Goal: Contribute content: Contribute content

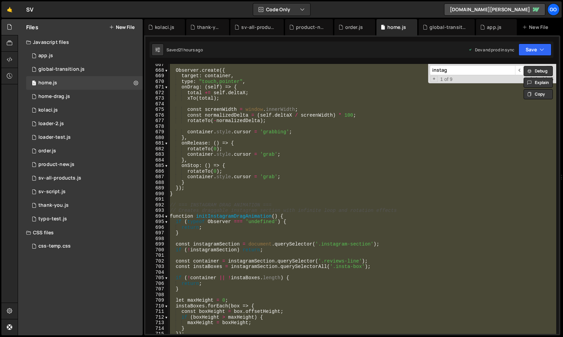
scroll to position [3739, 0]
drag, startPoint x: 162, startPoint y: 26, endPoint x: 253, endPoint y: 116, distance: 127.2
click at [162, 26] on div "kolaci.js" at bounding box center [164, 27] width 19 height 7
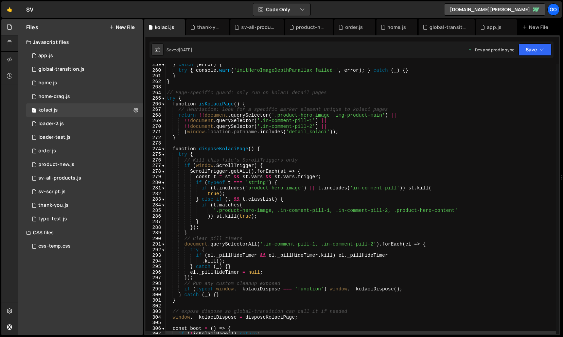
click at [306, 152] on div "} catch ( error ) { try { console . warn ( 'initHeroImageDepthParallax failed:'…" at bounding box center [515, 204] width 698 height 284
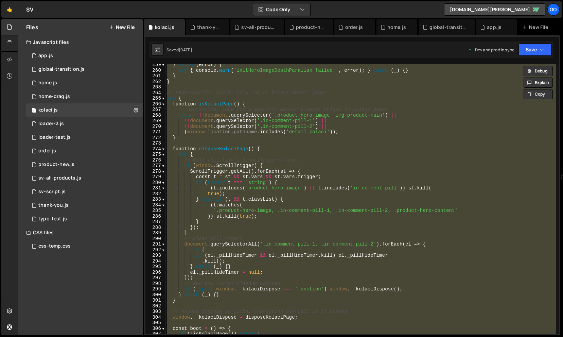
click at [279, 150] on div "} catch ( error ) { try { console . warn ( 'initHeroImageDepthParallax failed:'…" at bounding box center [361, 199] width 391 height 270
type textarea "} catch (_) {}"
paste textarea
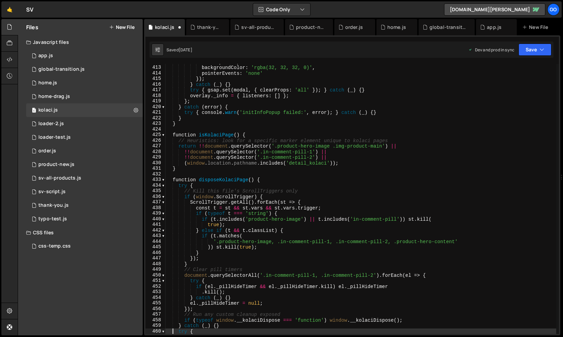
scroll to position [2311, 0]
click at [195, 119] on div "autoAlpha : 0 , backgroundColor : 'rgba(32, 32, 32, 0)' , pointerEvents : 'none…" at bounding box center [361, 199] width 391 height 281
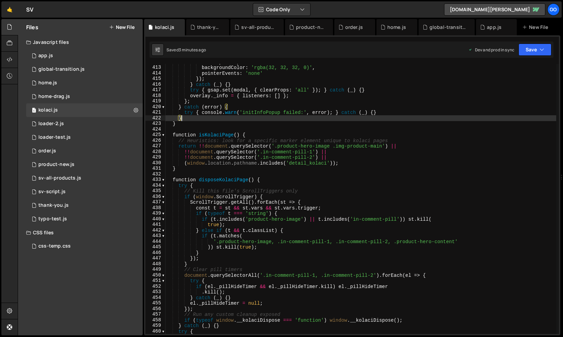
type textarea "} catch (_) {}"
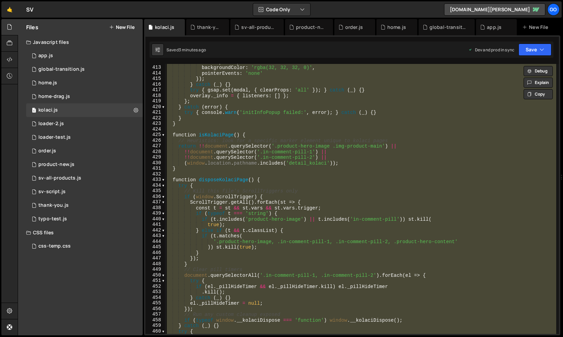
paste textarea
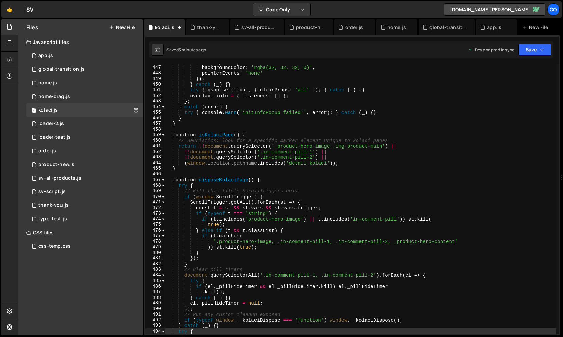
scroll to position [2502, 0]
click at [233, 148] on div "autoAlpha : 0 , backgroundColor : 'rgba(32, 32, 32, 0)' , pointerEvents : 'none…" at bounding box center [361, 199] width 391 height 281
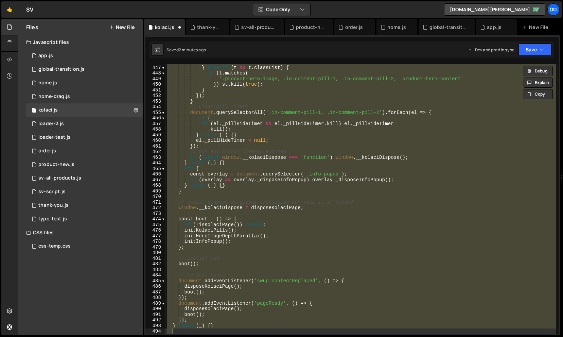
type textarea "} catch (_) {}"
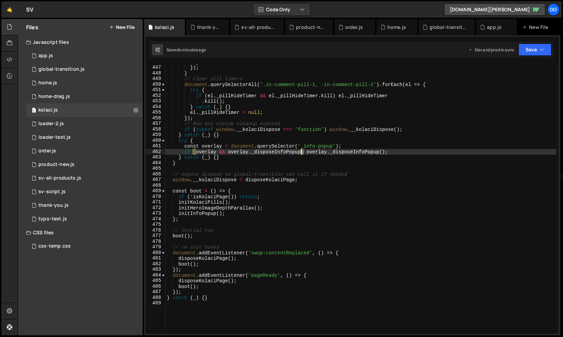
click at [300, 152] on div "} }) ; } // Clear pill timers document . querySelectorAll ( '.in-comment-pill-1…" at bounding box center [361, 199] width 391 height 281
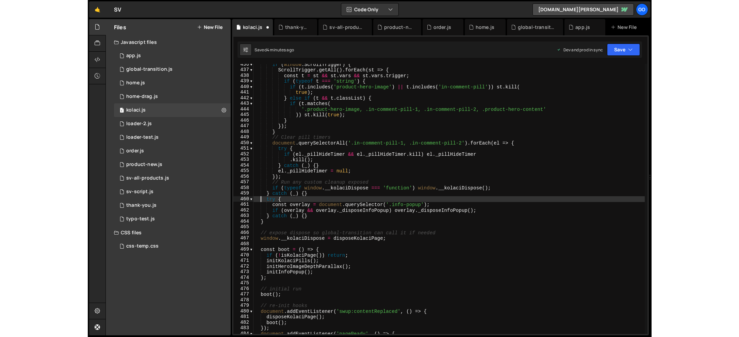
scroll to position [2443, 0]
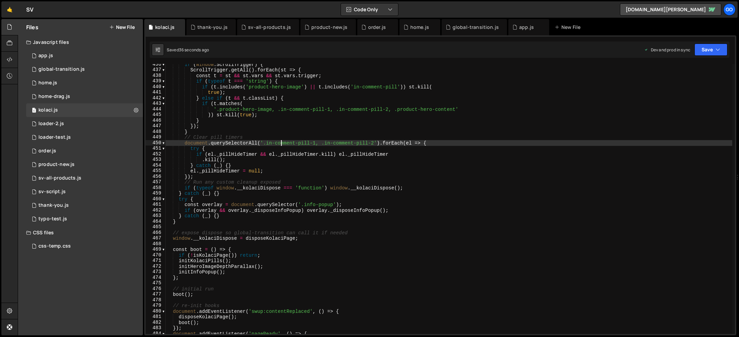
click at [282, 141] on div "if ( window . ScrollTrigger ) { ScrollTrigger . getAll ( ) . forEach ( st => { …" at bounding box center [449, 202] width 566 height 281
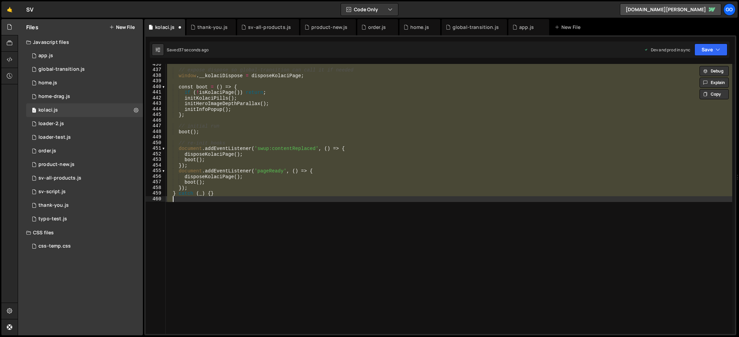
type textarea "} catch (_) {}"
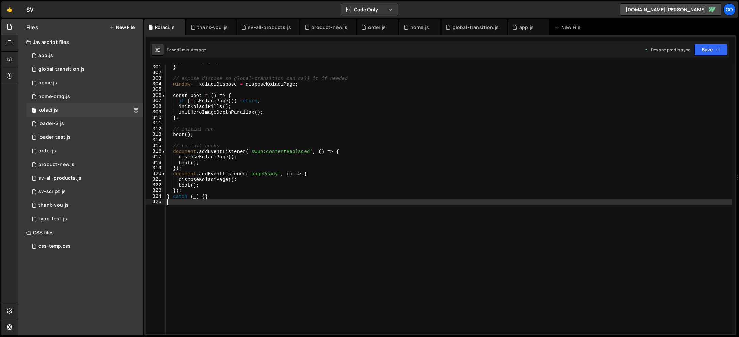
click at [195, 125] on div "} catch ( _ ) { } } // expose dispose so global-transition can call it if neede…" at bounding box center [449, 199] width 566 height 281
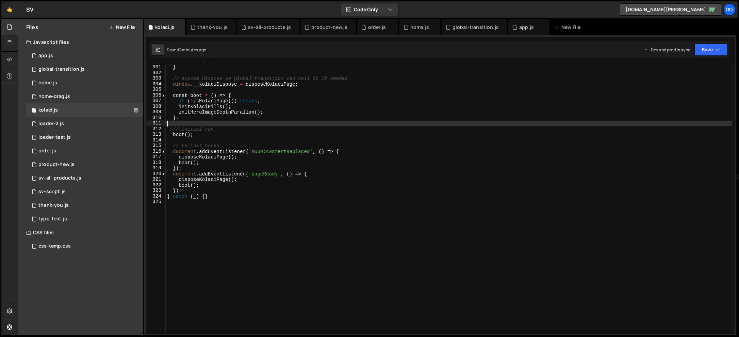
type textarea "} catch (_) {}"
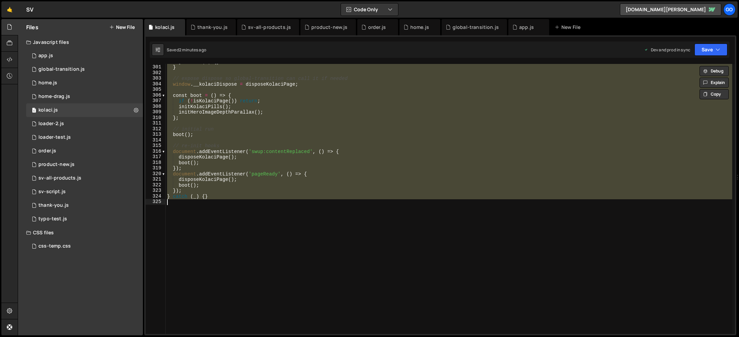
paste textarea
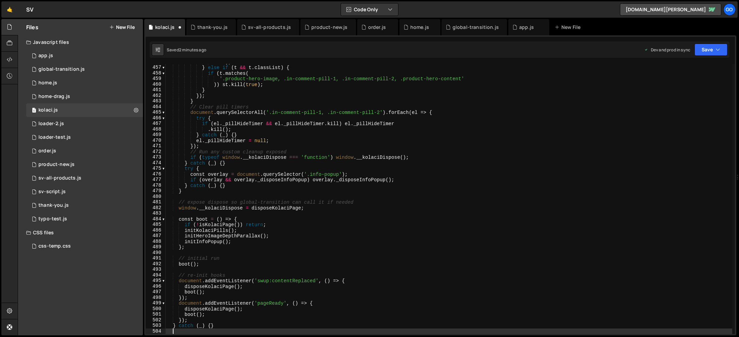
scroll to position [2558, 0]
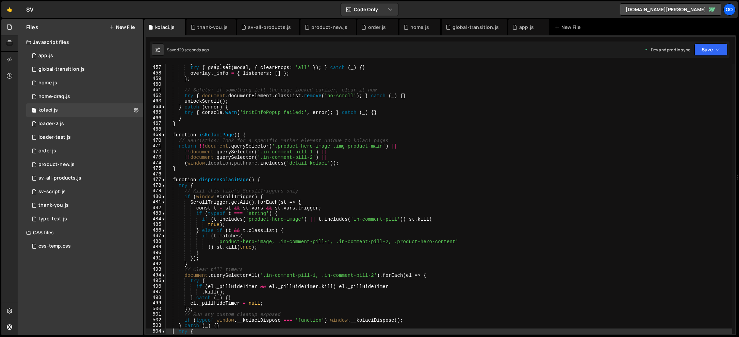
click at [294, 148] on div "} catch ( _ ) { } try { gsap . set ( modal , { clearProps : 'all' }) ; } catch …" at bounding box center [449, 199] width 566 height 281
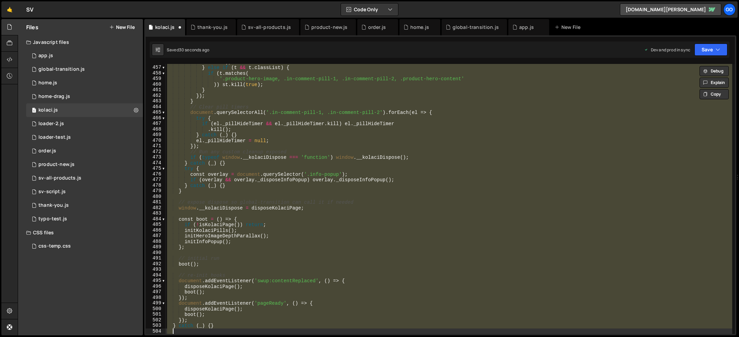
type textarea "} catch (_) {}"
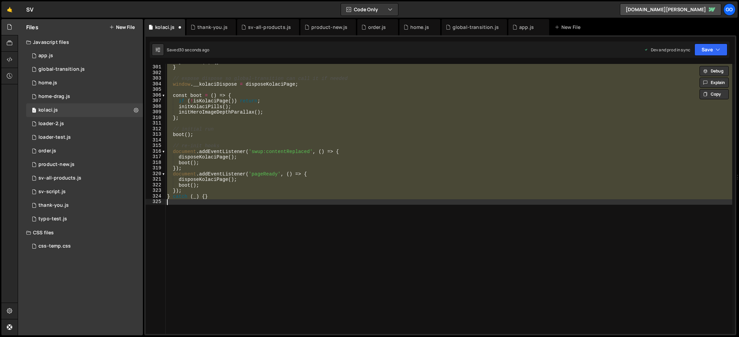
scroll to position [1683, 0]
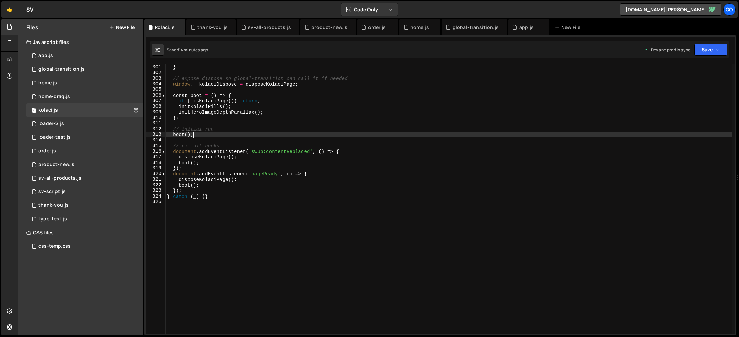
click at [235, 134] on div "} catch ( _ ) { } } // expose dispose so global-transition can call it if neede…" at bounding box center [449, 199] width 566 height 281
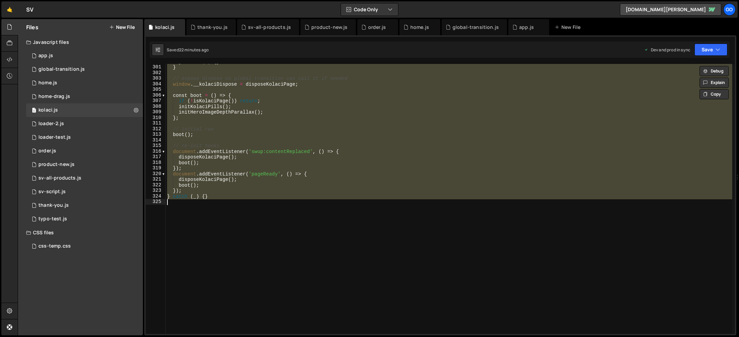
click at [252, 103] on div "} catch ( _ ) { } } // expose dispose so global-transition can call it if neede…" at bounding box center [449, 199] width 566 height 270
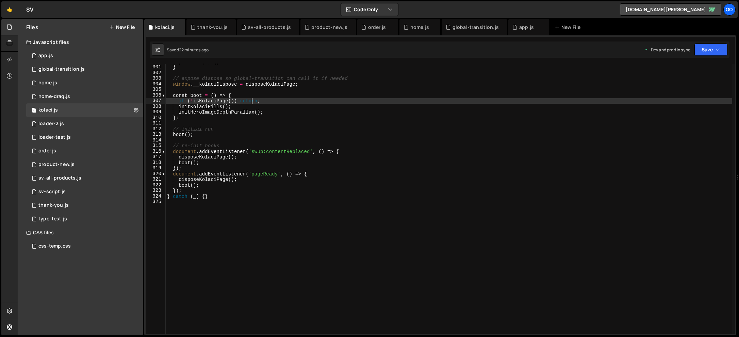
type textarea "} catch (_) {}"
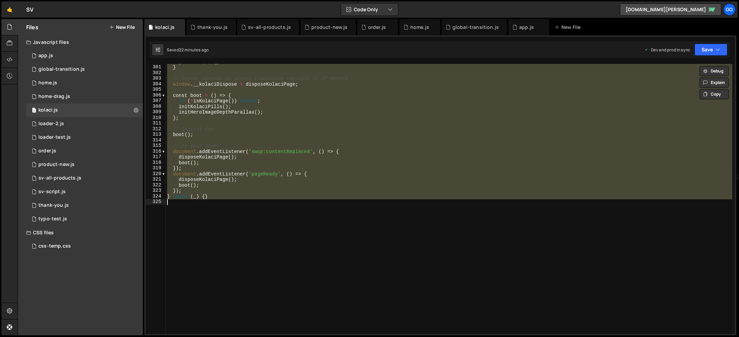
paste textarea
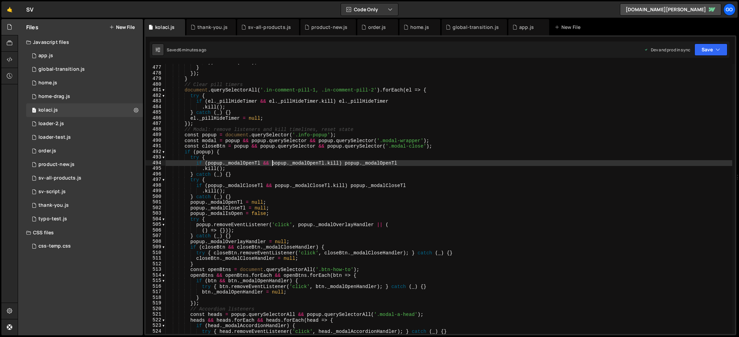
click at [271, 163] on div ")) st . kill ( true ) ; } }) ; } // Clear pill timers document . querySelectorA…" at bounding box center [449, 199] width 566 height 281
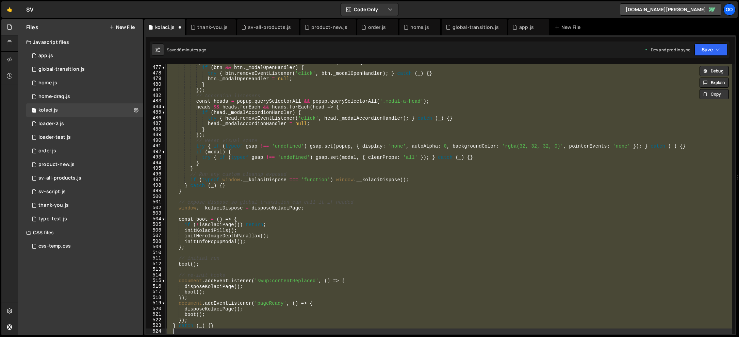
type textarea "} catch (_) {}"
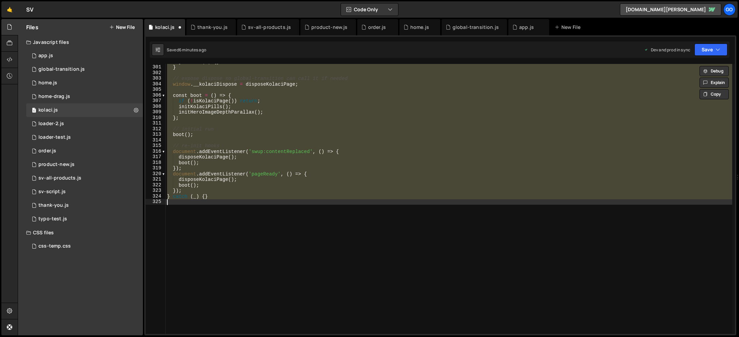
scroll to position [1683, 0]
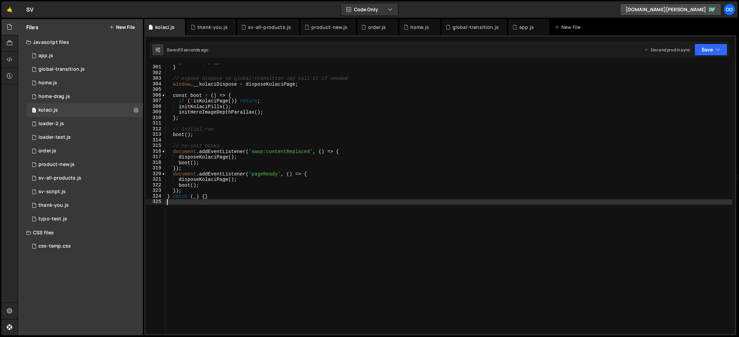
click at [192, 125] on div "} catch ( _ ) { } } // expose dispose so global-transition can call it if neede…" at bounding box center [449, 199] width 566 height 281
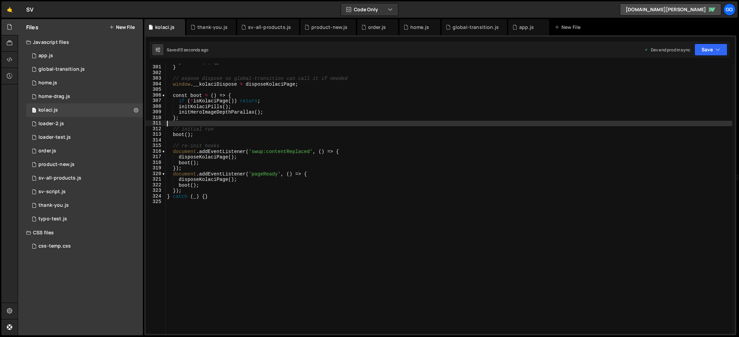
type textarea "} catch (_) {}"
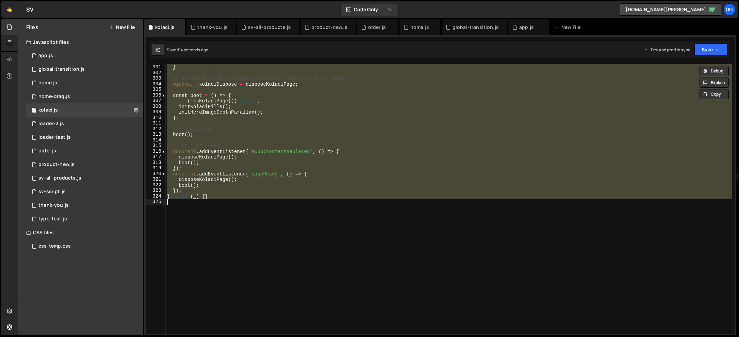
paste textarea
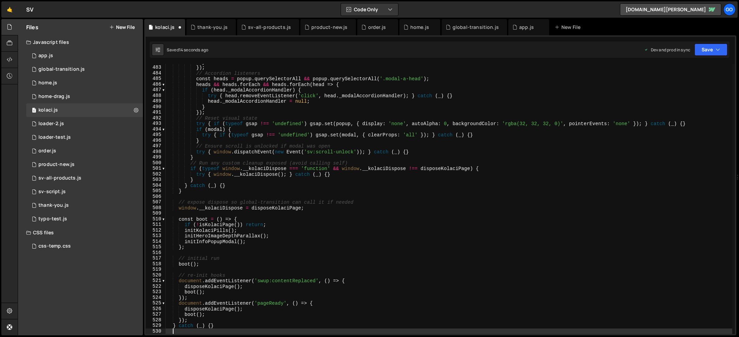
scroll to position [2704, 0]
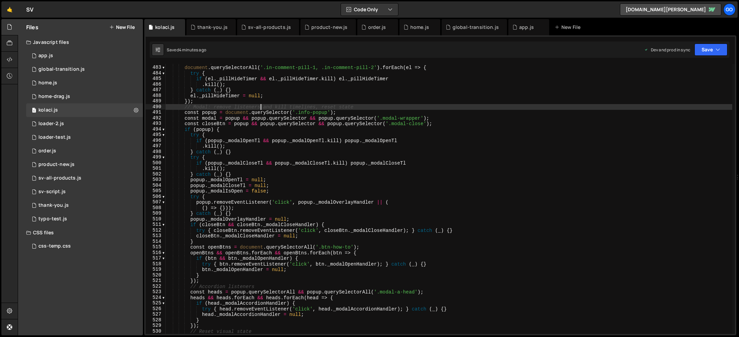
click at [261, 105] on div "// Clear pill timers document . querySelectorAll ( '.in-comment-pill-1, .in-com…" at bounding box center [449, 199] width 566 height 281
type textarea "} catch (_) {}"
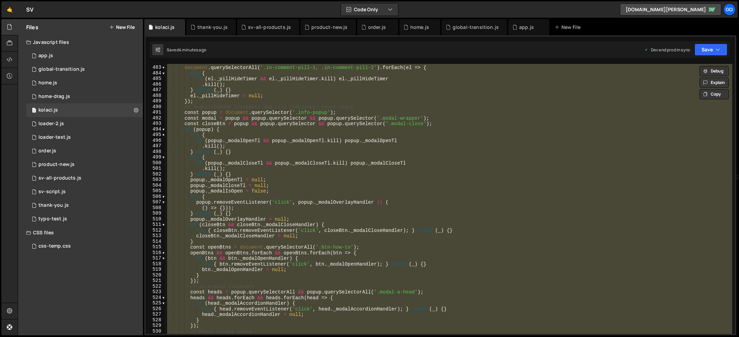
paste textarea
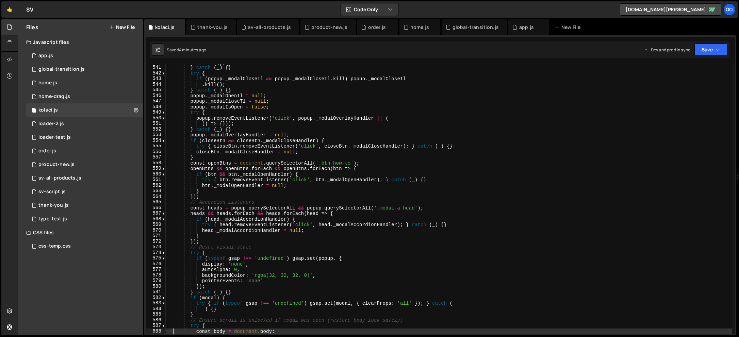
click at [253, 115] on div ". kill ( ) ; } catch ( _ ) { } try { if ( popup . _modalCloseTl && popup . _mod…" at bounding box center [449, 199] width 566 height 281
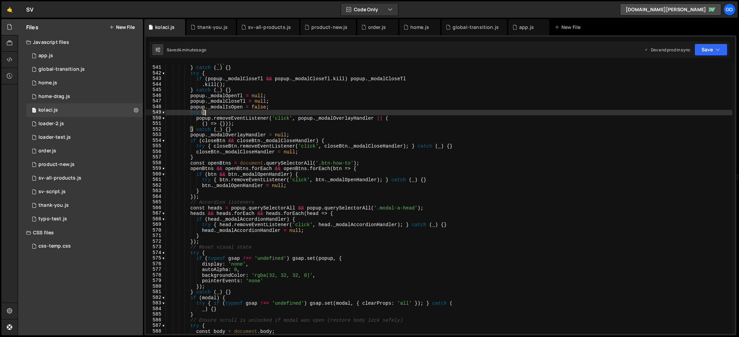
type textarea "} catch (_) {}"
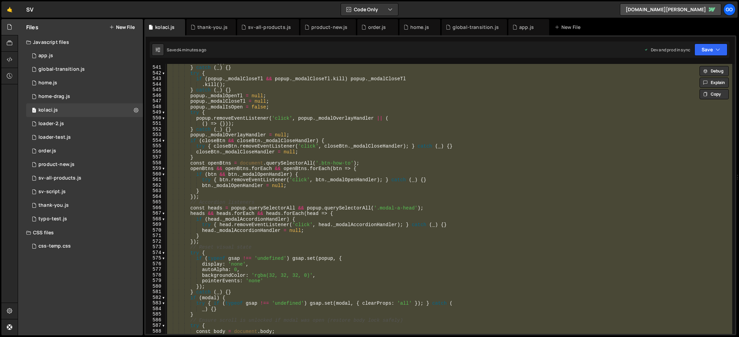
paste textarea
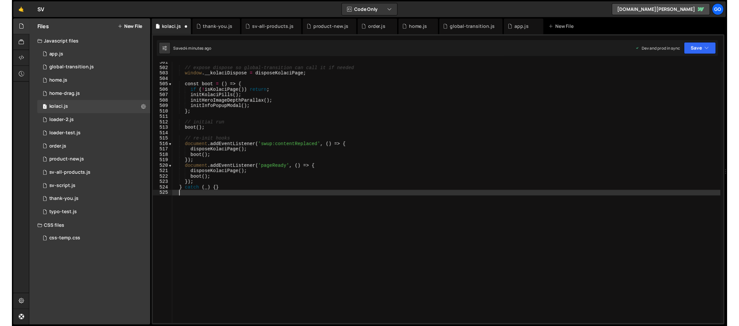
scroll to position [2808, 0]
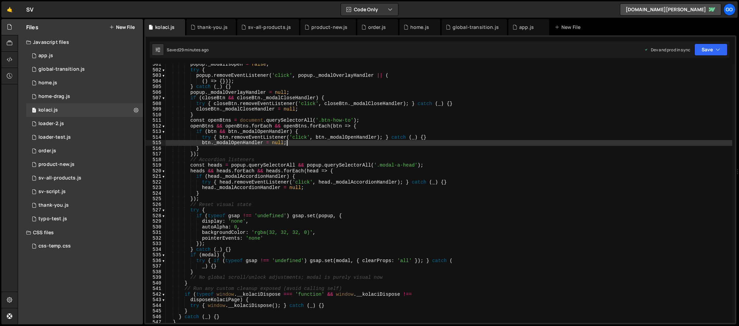
click at [289, 144] on div "popup . _modalIsOpen = false ; try { popup . removeEventListener ( 'click' , po…" at bounding box center [449, 197] width 566 height 270
type textarea "} catch (_) {}"
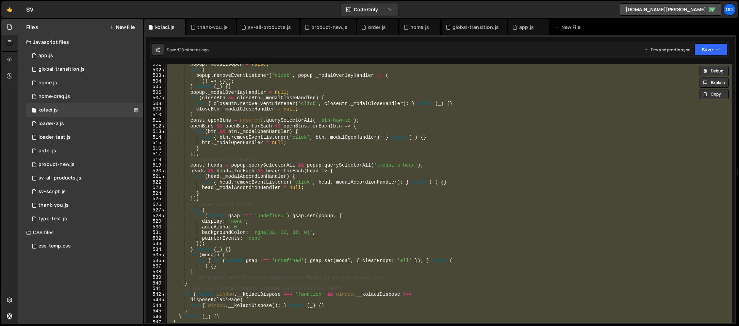
paste textarea
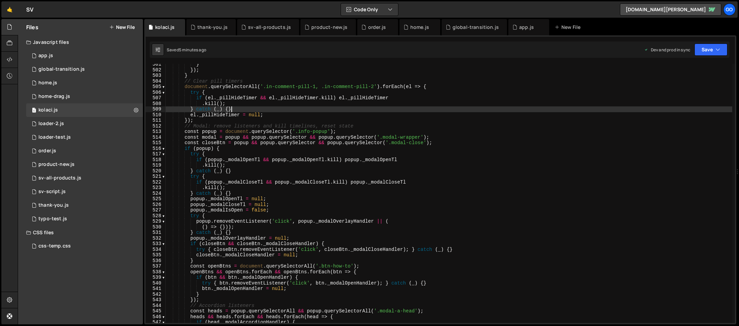
click at [251, 110] on div "} }) ; } // Clear pill timers document . querySelectorAll ( '.in-comment-pill-1…" at bounding box center [449, 197] width 566 height 270
type textarea "} catch (_) {}"
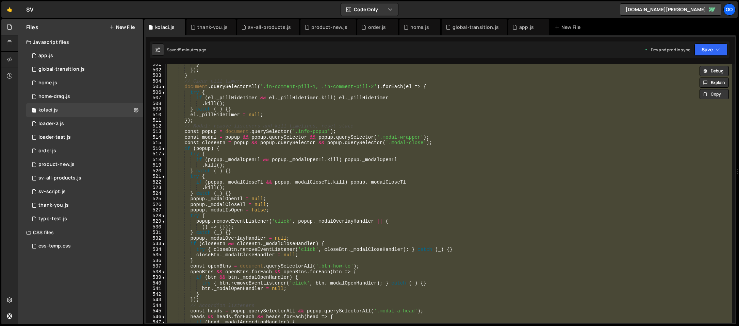
paste textarea
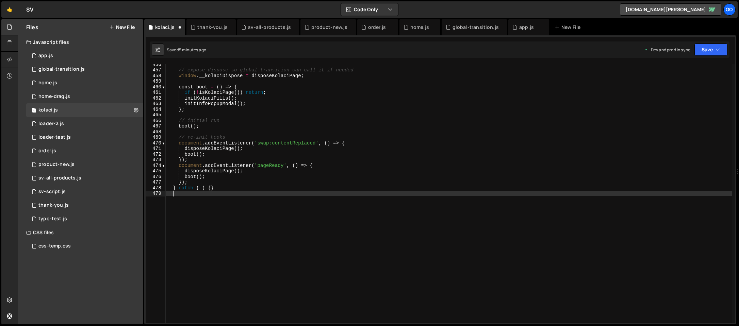
scroll to position [2555, 0]
type textarea "const openBtns = document.querySelectorAll('.btn-how-to');"
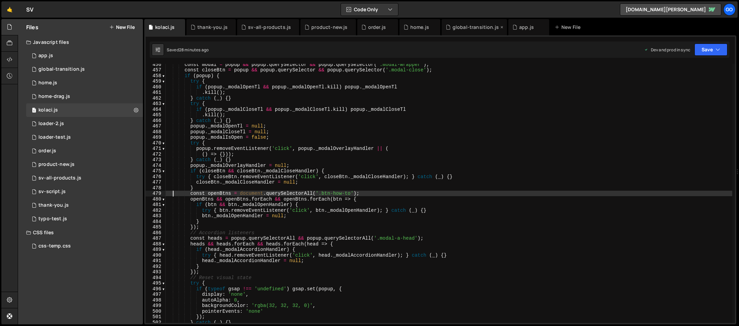
click at [474, 30] on div "global-transition.js" at bounding box center [475, 27] width 46 height 7
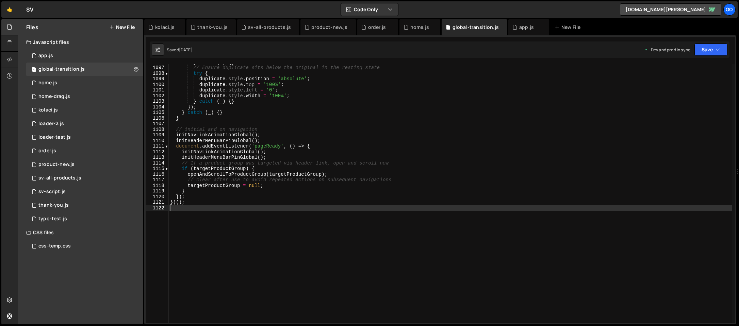
click at [333, 124] on div "} catch ( _ ) { } // Ensure duplicate sits below the original in the resting st…" at bounding box center [506, 208] width 675 height 299
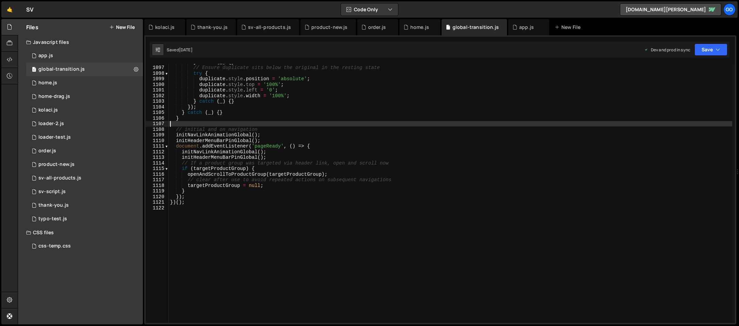
type textarea "})();"
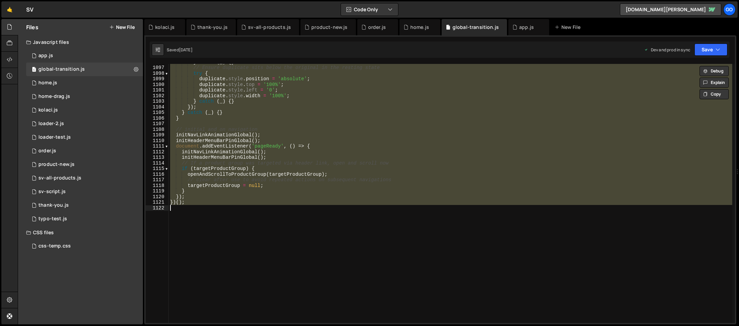
paste textarea
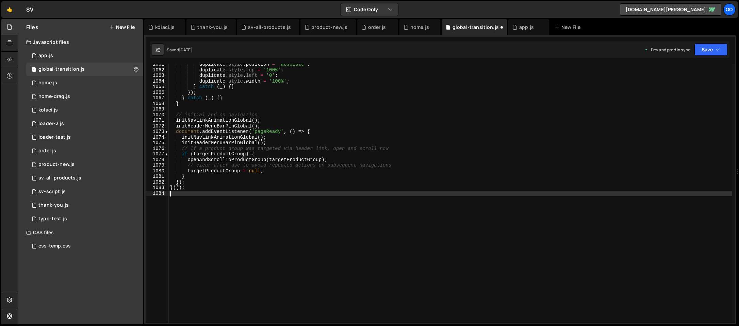
scroll to position [5950, 0]
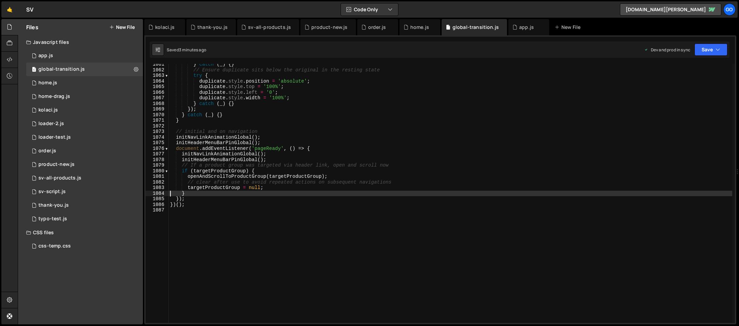
click at [238, 109] on div "} catch ( _ ) { } // Ensure duplicate sits below the original in the resting st…" at bounding box center [450, 197] width 563 height 270
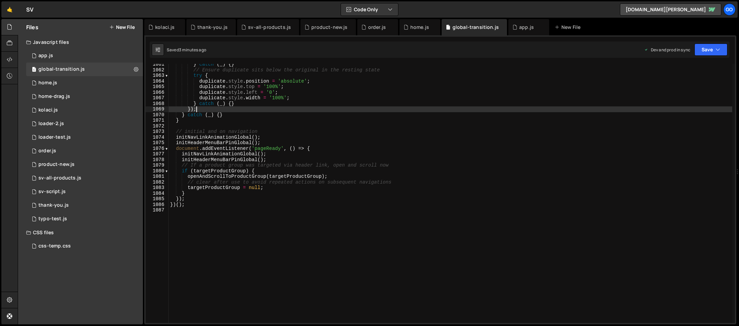
type textarea "})();"
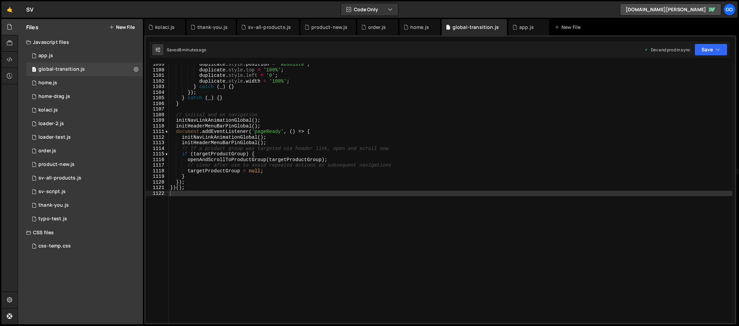
scroll to position [6163, 0]
click at [292, 135] on div "duplicate . style . position = 'absolute' ; duplicate . style . top = '100%' ; …" at bounding box center [450, 197] width 563 height 270
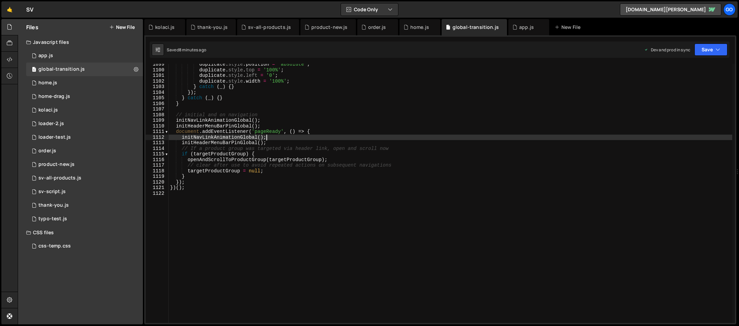
type textarea "})();"
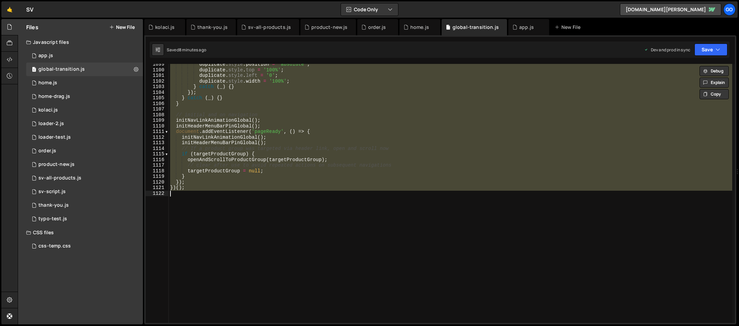
paste textarea
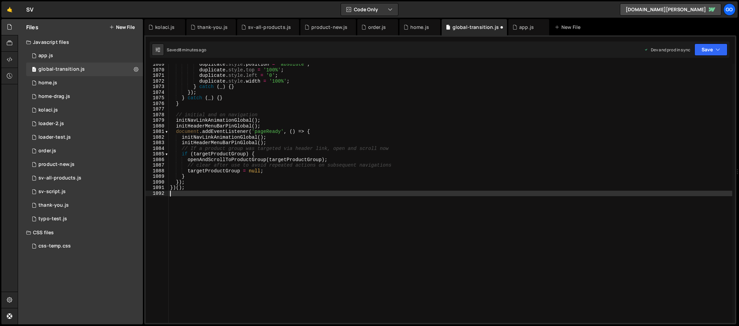
scroll to position [5995, 0]
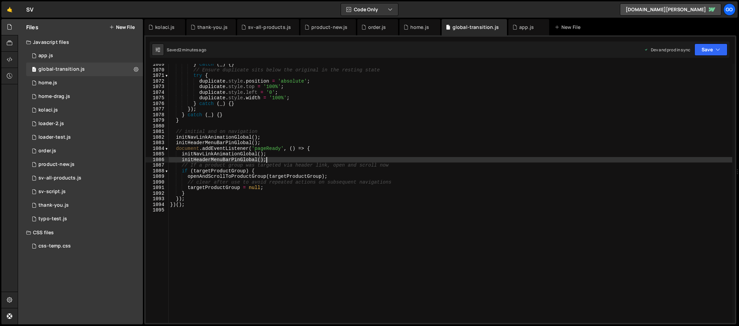
click at [281, 158] on div "} catch ( _ ) { } // Ensure duplicate sits below the original in the resting st…" at bounding box center [450, 197] width 563 height 270
type textarea "})();"
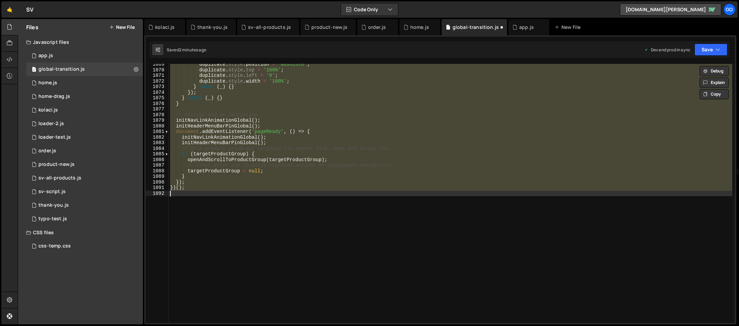
scroll to position [6163, 0]
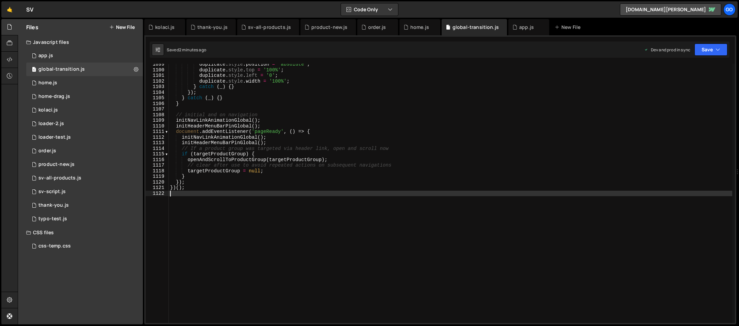
click at [277, 119] on div "duplicate . style . position = 'absolute' ; duplicate . style . top = '100%' ; …" at bounding box center [450, 197] width 563 height 270
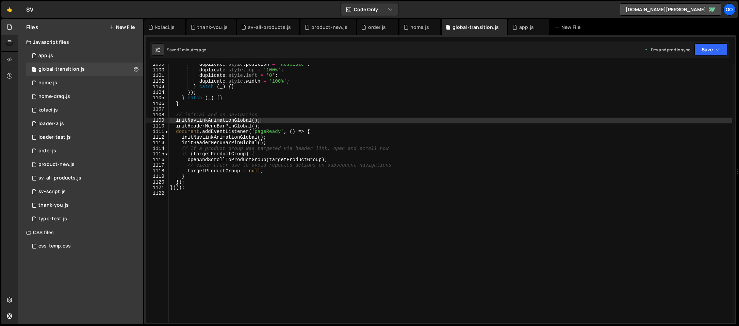
type textarea "})();"
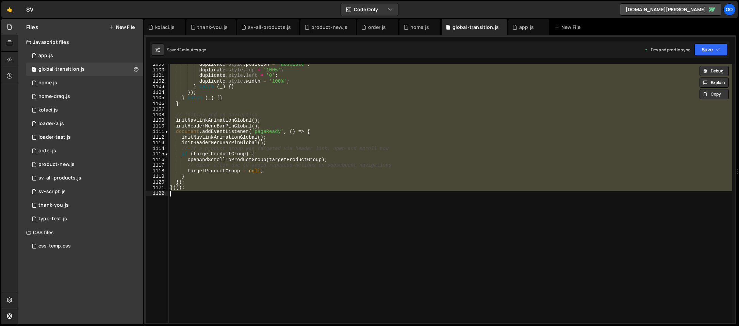
paste textarea
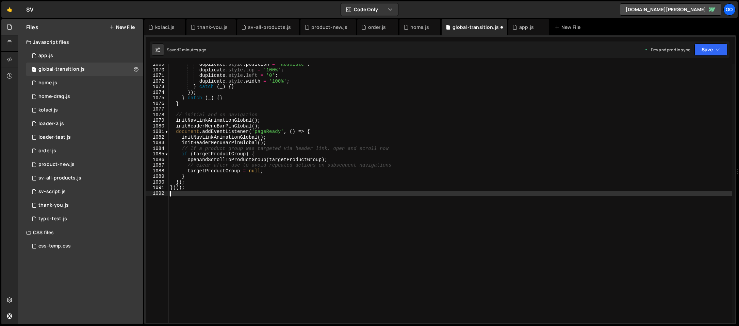
scroll to position [5995, 0]
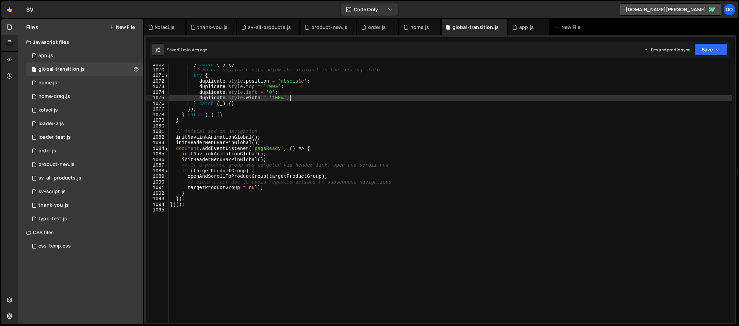
click at [296, 96] on div "} catch ( _ ) { } // Ensure duplicate sits below the original in the resting st…" at bounding box center [450, 197] width 563 height 270
type textarea "})();"
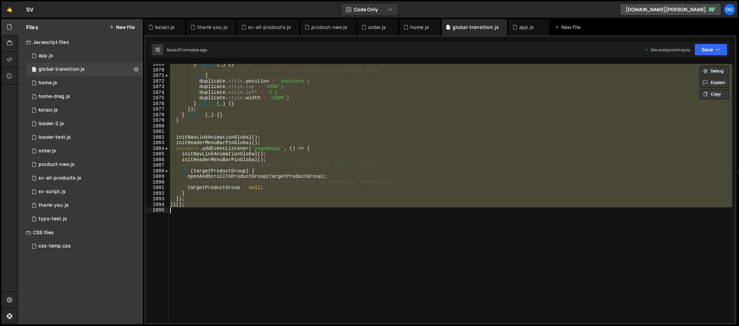
paste textarea
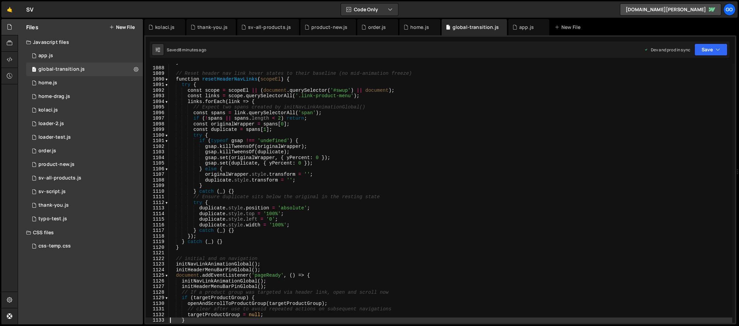
click at [341, 157] on div "} // Reset header nav link hover states to their baseline (no mid-animation fre…" at bounding box center [450, 195] width 563 height 270
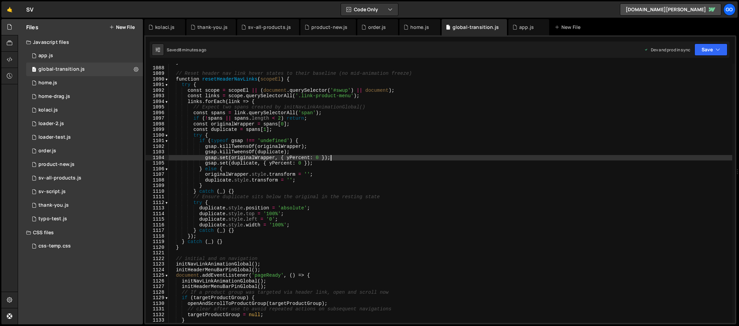
type textarea "})();"
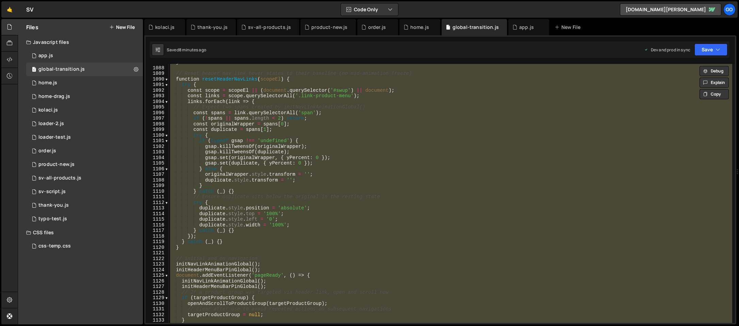
paste textarea
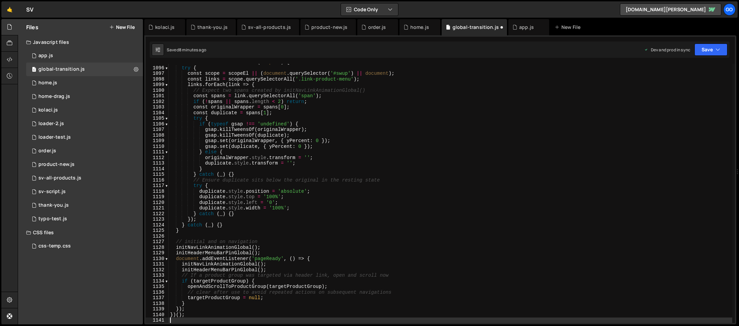
scroll to position [6143, 0]
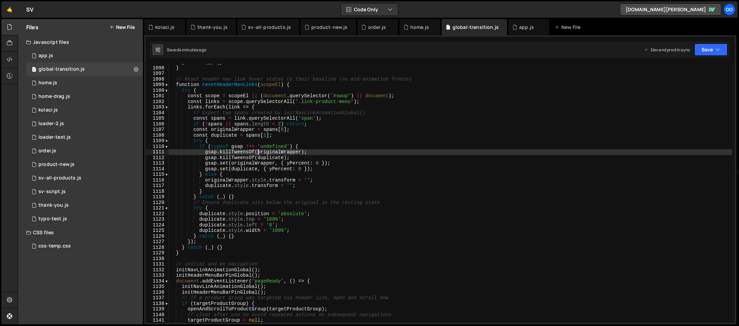
click at [258, 152] on div "} catch ( _ ) { } } // Reset header nav link hover states to their baseline (no…" at bounding box center [450, 195] width 563 height 270
type textarea "})();"
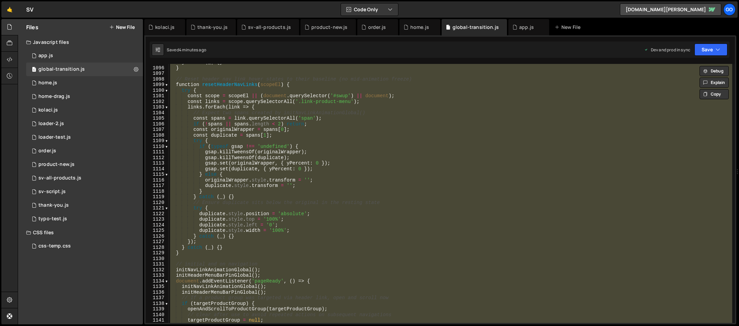
paste textarea
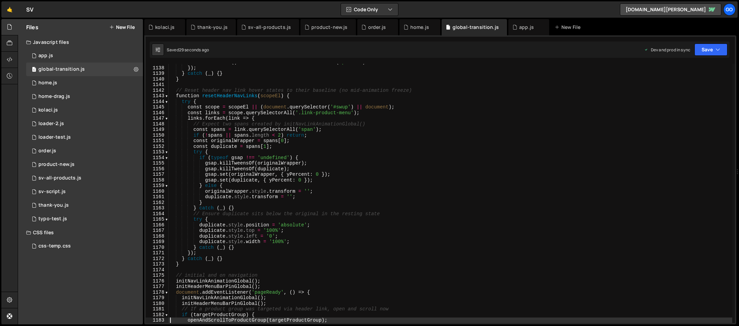
click at [258, 131] on div "onLeaveBack : ( ) => headerMenuBar . classList . remove ( 'pinned' ) }) ; } cat…" at bounding box center [450, 195] width 563 height 270
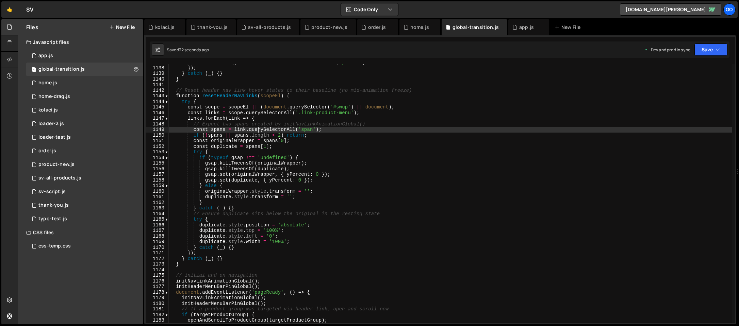
type textarea "})();"
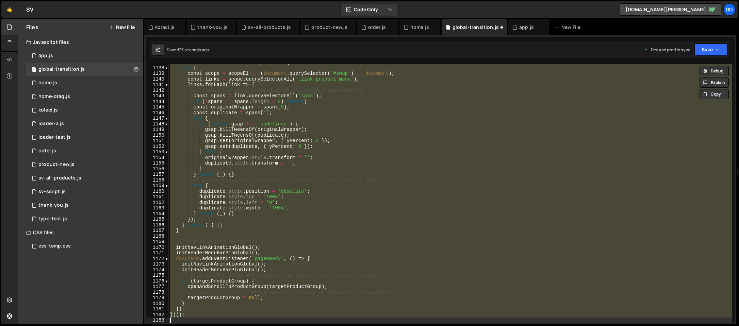
scroll to position [6292, 0]
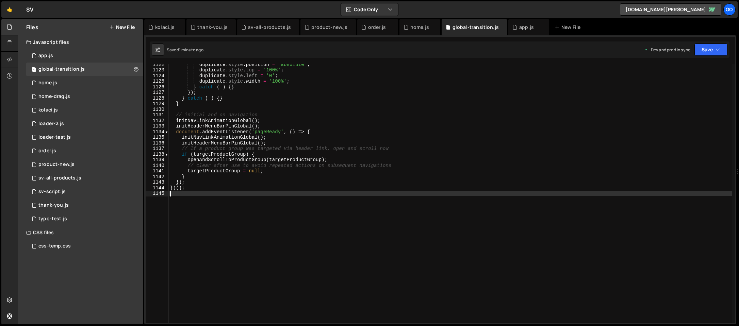
click at [280, 118] on div "duplicate . style . position = 'absolute' ; duplicate . style . top = '100%' ; …" at bounding box center [450, 197] width 563 height 270
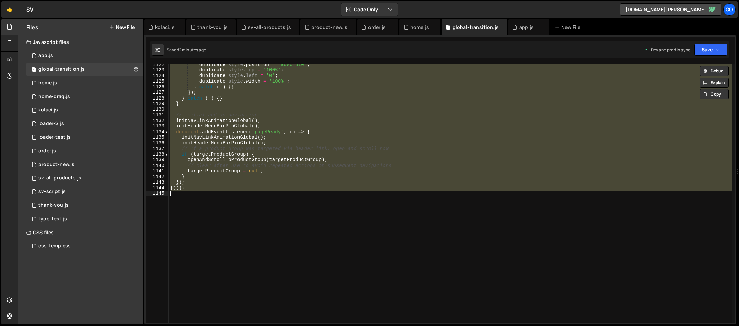
click at [290, 182] on div "duplicate . style . position = 'absolute' ; duplicate . style . top = '100%' ; …" at bounding box center [450, 193] width 563 height 259
click at [230, 100] on div "duplicate . style . position = 'absolute' ; duplicate . style . top = '100%' ; …" at bounding box center [450, 193] width 563 height 259
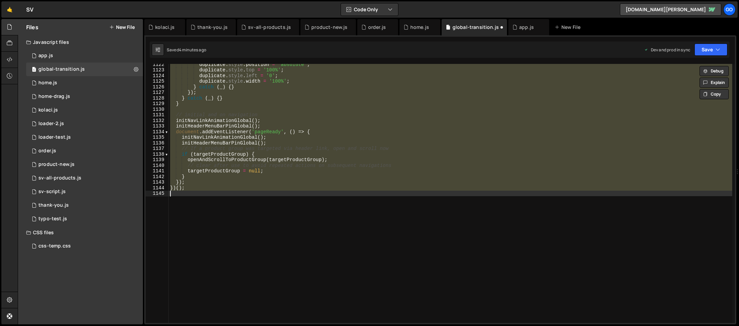
scroll to position [6270, 0]
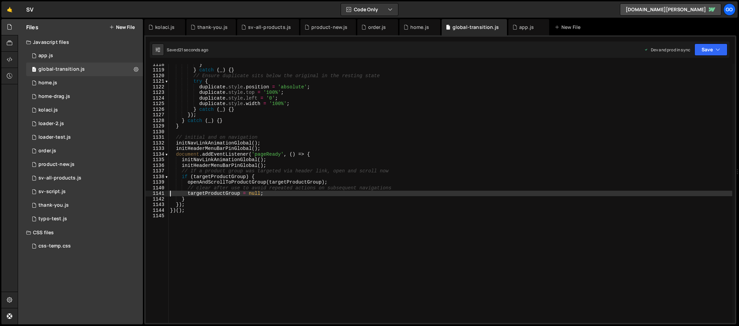
click at [289, 159] on div "} } catch ( _ ) { } // Ensure duplicate sits below the original in the resting …" at bounding box center [450, 197] width 563 height 270
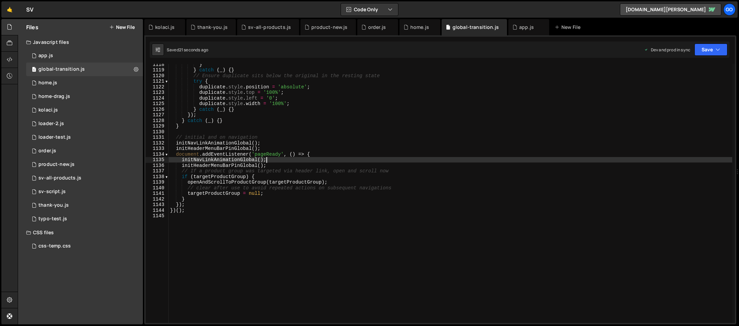
type textarea "})();"
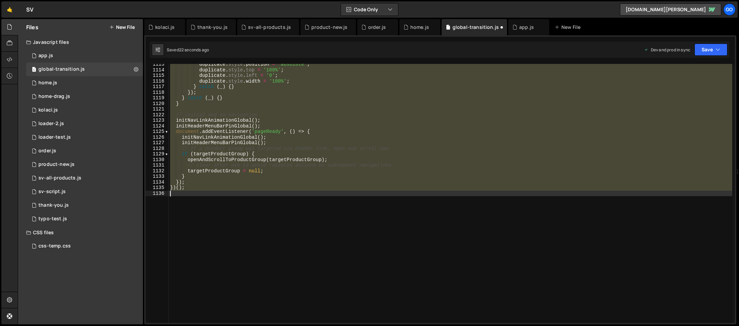
scroll to position [6242, 0]
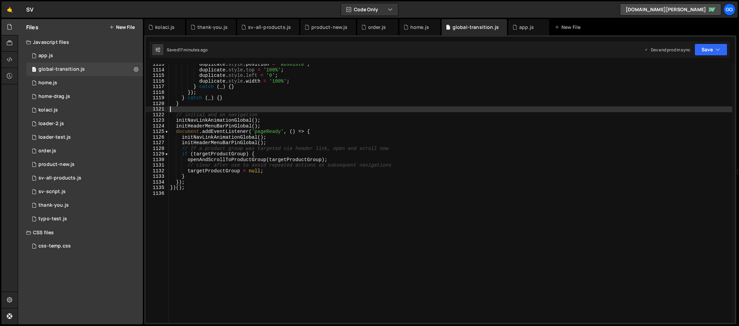
click at [256, 112] on div "duplicate . style . position = 'absolute' ; duplicate . style . top = '100%' ; …" at bounding box center [450, 197] width 563 height 270
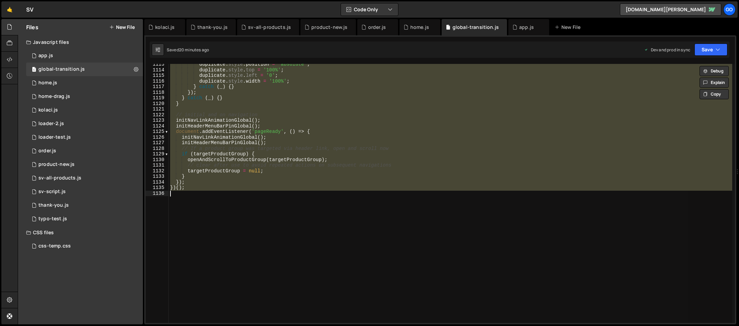
click at [285, 120] on div "duplicate . style . position = 'absolute' ; duplicate . style . top = '100%' ; …" at bounding box center [450, 193] width 563 height 259
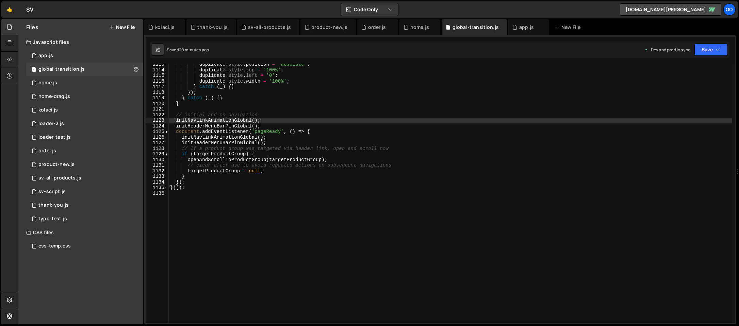
type textarea "})();"
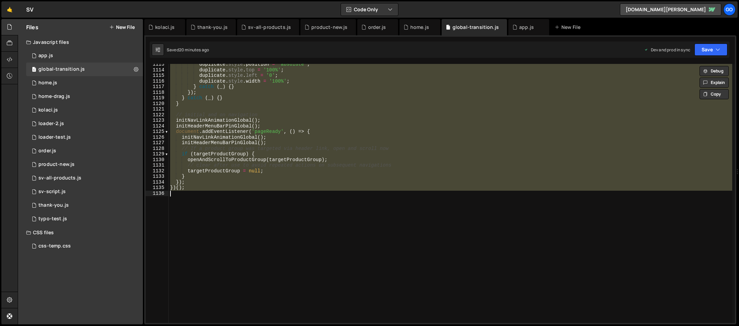
paste textarea
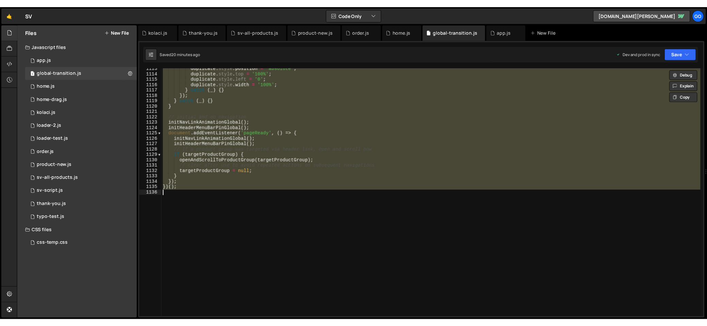
scroll to position [6202, 0]
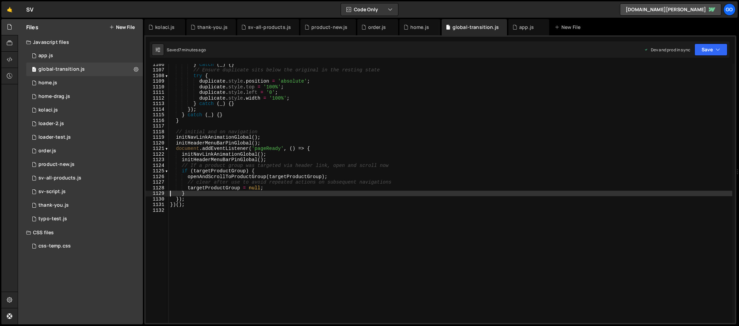
click at [292, 122] on div "} catch ( _ ) { } // Ensure duplicate sits below the original in the resting st…" at bounding box center [450, 197] width 563 height 270
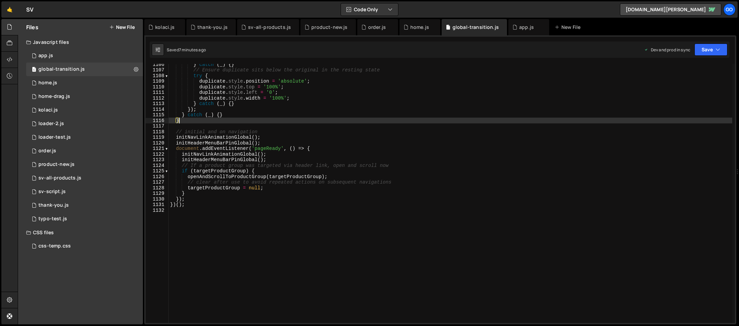
type textarea "})();"
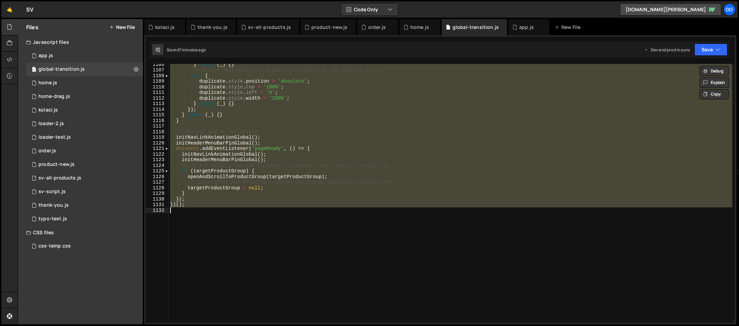
paste textarea
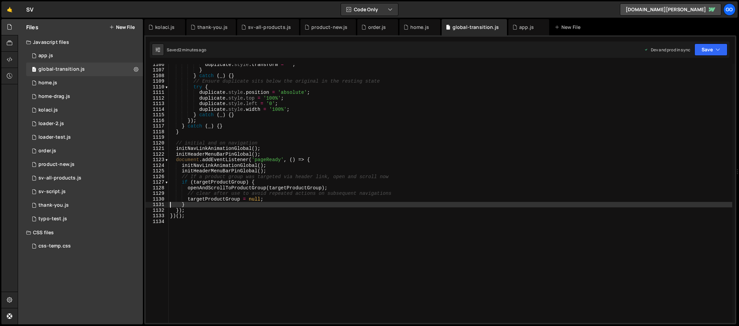
click at [248, 87] on div "duplicate . style . transform = '' ; } } catch ( _ ) { } // Ensure duplicate si…" at bounding box center [450, 197] width 563 height 270
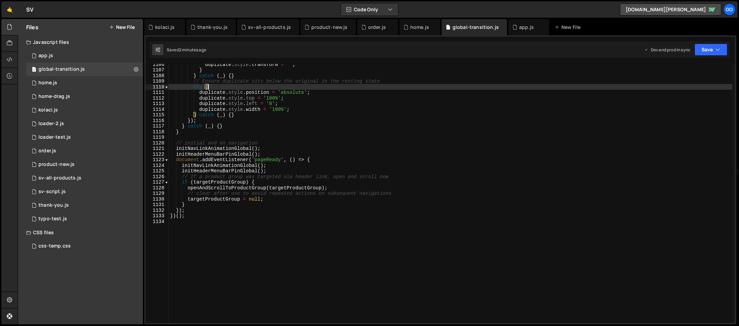
type textarea "})();"
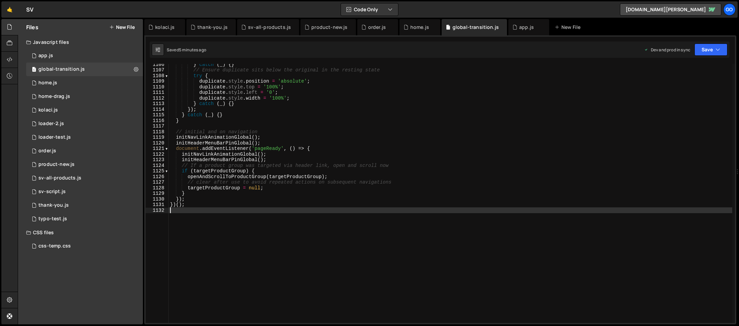
click at [267, 119] on div "} catch ( _ ) { } // Ensure duplicate sits below the original in the resting st…" at bounding box center [450, 197] width 563 height 270
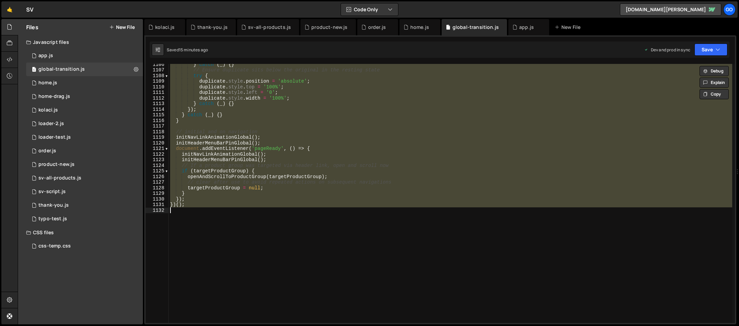
click at [299, 123] on div "} catch ( _ ) { } // Ensure duplicate sits below the original in the resting st…" at bounding box center [450, 193] width 563 height 259
click at [297, 97] on div "} catch ( _ ) { } // Ensure duplicate sits below the original in the resting st…" at bounding box center [450, 193] width 563 height 259
click at [338, 133] on div "} catch ( _ ) { } // Ensure duplicate sits below the original in the resting st…" at bounding box center [450, 193] width 563 height 259
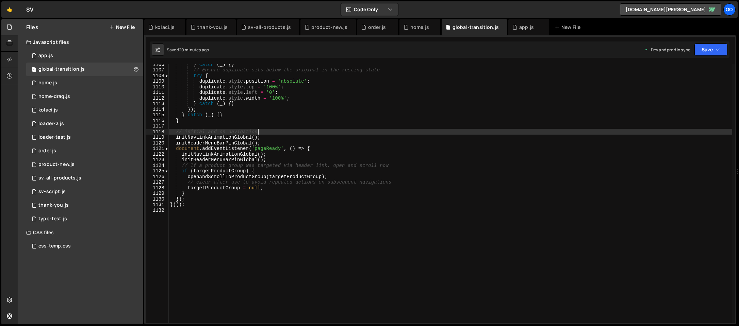
type textarea "})();"
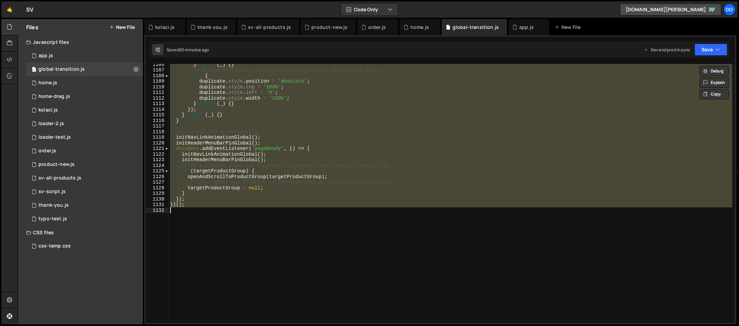
paste textarea
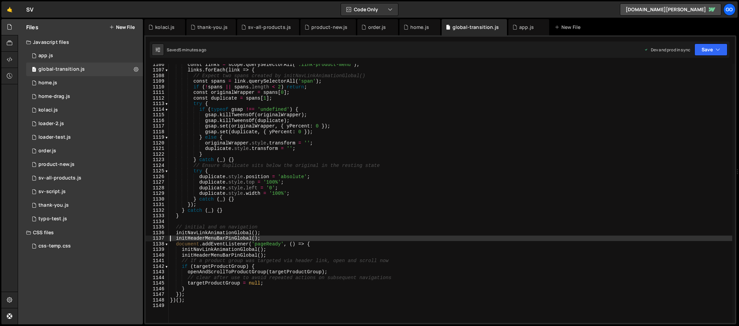
click at [397, 147] on div "const links = scope . querySelectorAll ( '.link-product-menu' ) ; links . forEa…" at bounding box center [450, 197] width 563 height 270
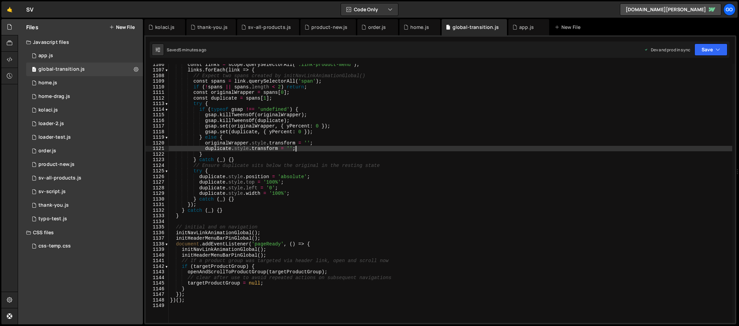
type textarea "})();"
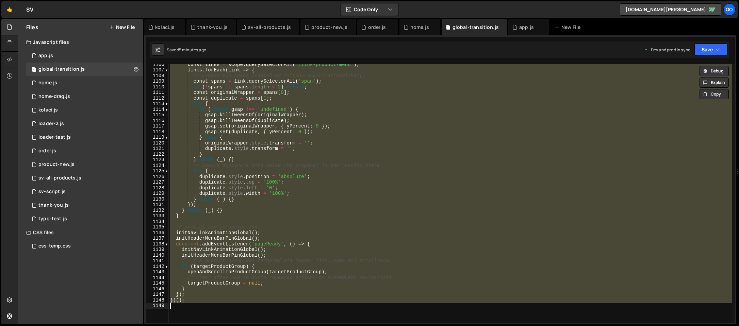
paste textarea
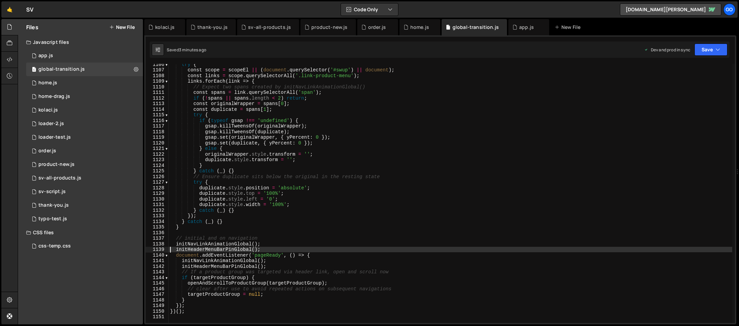
click at [272, 142] on div "try { const scope = scopeEl || ( document . querySelector ( '#swup' ) || docume…" at bounding box center [450, 197] width 563 height 270
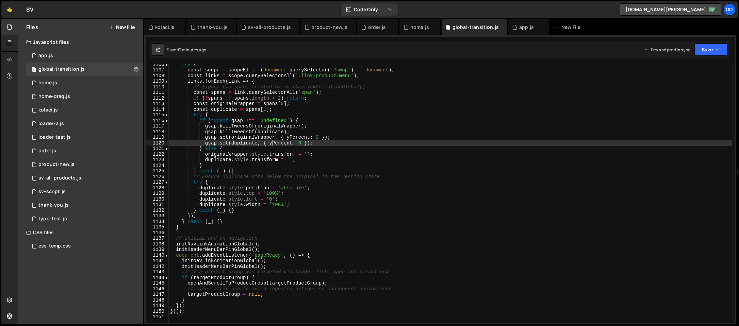
type textarea "})();"
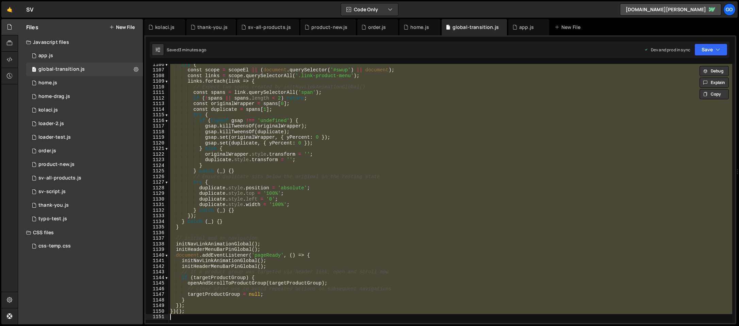
paste textarea
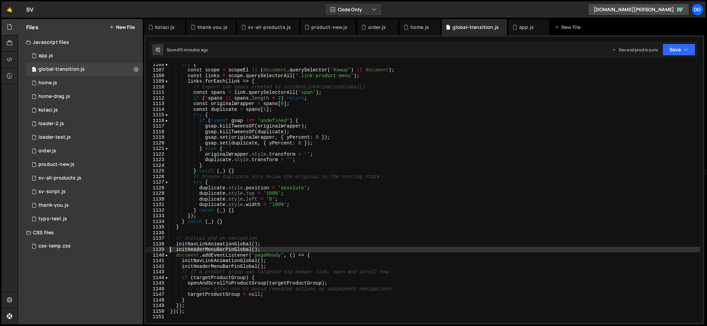
click at [269, 182] on div "try { const scope = scopeEl || ( document . querySelector ( '#swup' ) || docume…" at bounding box center [434, 197] width 531 height 270
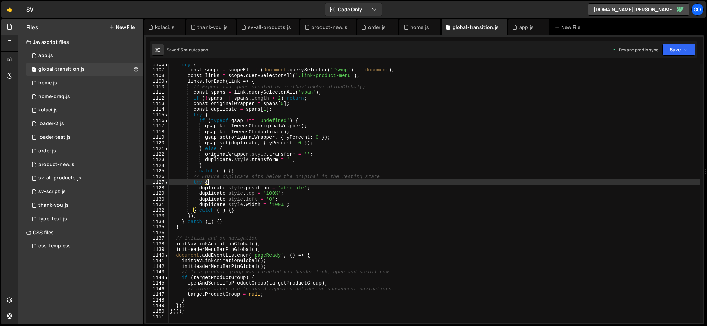
type textarea "})();"
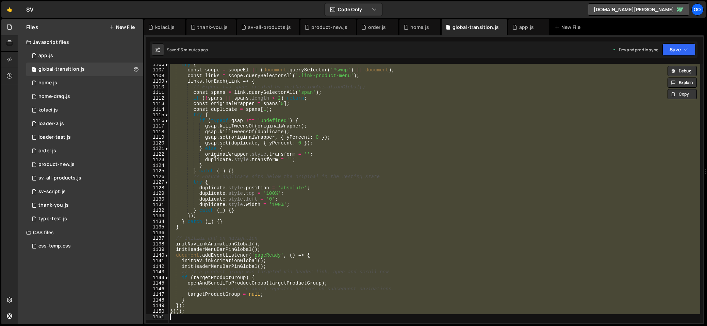
paste textarea
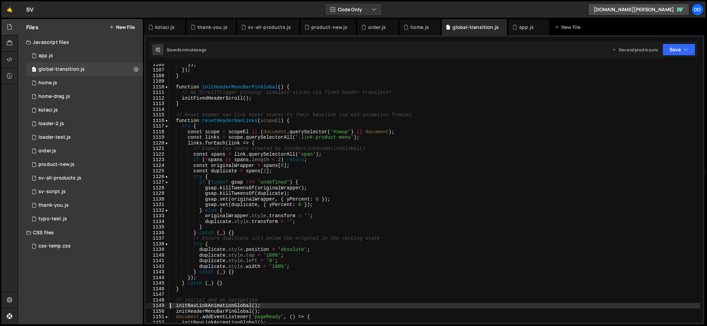
click at [329, 154] on div "}) ; }) ; } function initHeaderMenuBarPinGlobal ( ) { // No ScrollTrigger pinni…" at bounding box center [434, 197] width 531 height 270
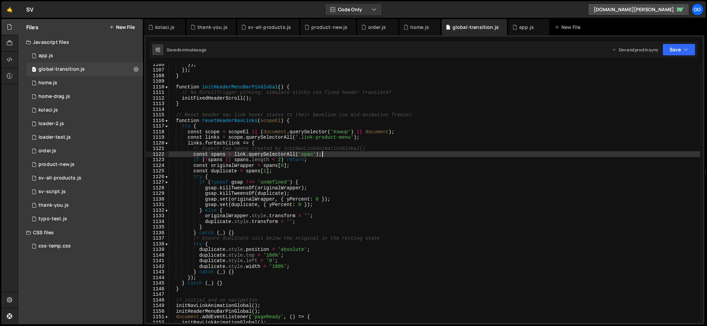
type textarea "})();"
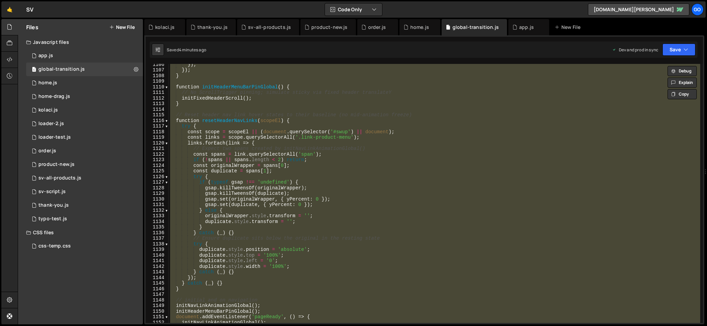
paste textarea
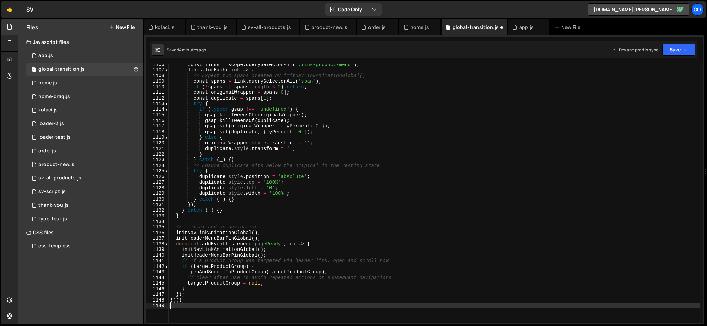
type textarea "initNavLinkAnimationGlobal();"
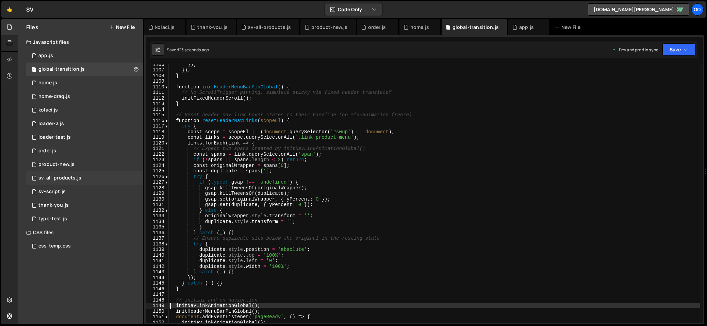
click at [65, 179] on div "sv-all-products.js" at bounding box center [59, 178] width 43 height 6
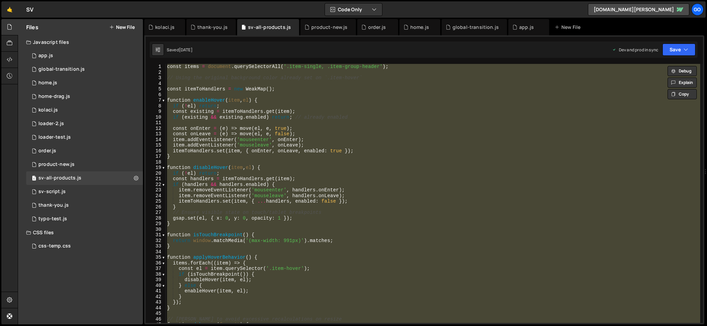
click at [319, 172] on div "const items = document . querySelectorAll ( '.item-single, .item-group-header' …" at bounding box center [433, 193] width 534 height 259
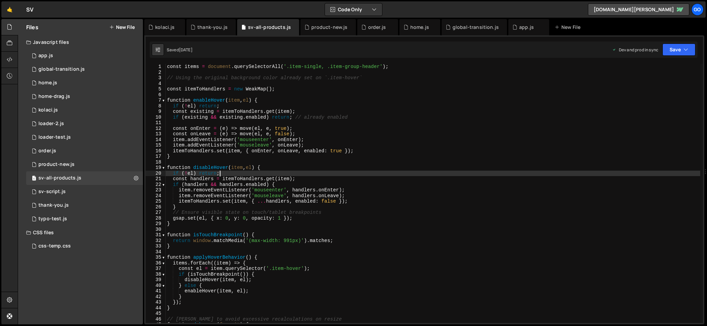
type textarea "window.addEventListener('resize', debounce(applyProductAssetHoverBehavior, 150)…"
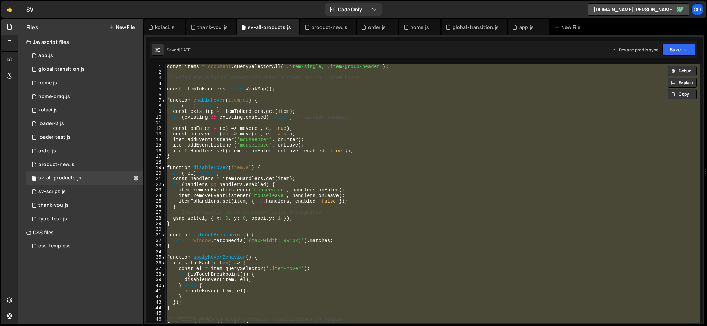
paste textarea
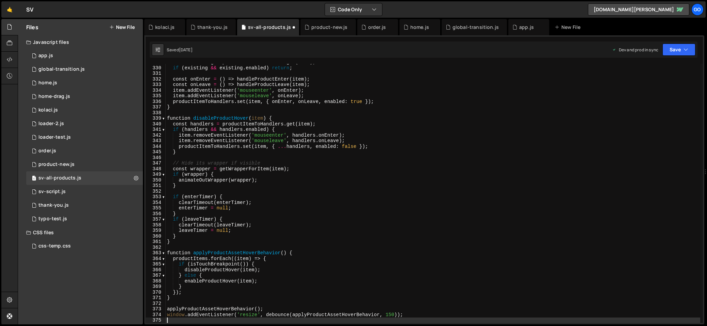
scroll to position [1845, 0]
click at [338, 108] on div "const existing = productItemToHandlers . get ( item ) ; if ( existing && existi…" at bounding box center [433, 195] width 534 height 270
type textarea "}"
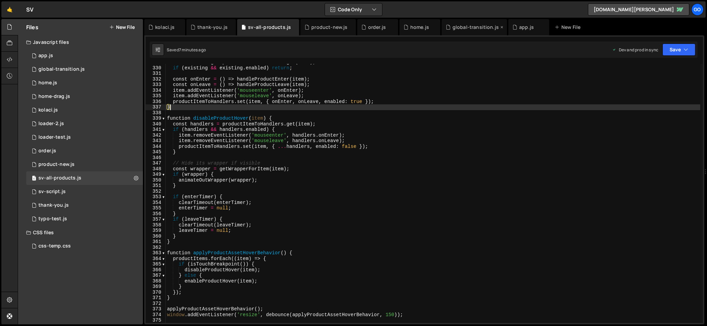
click at [468, 30] on div "global-transition.js" at bounding box center [475, 27] width 46 height 7
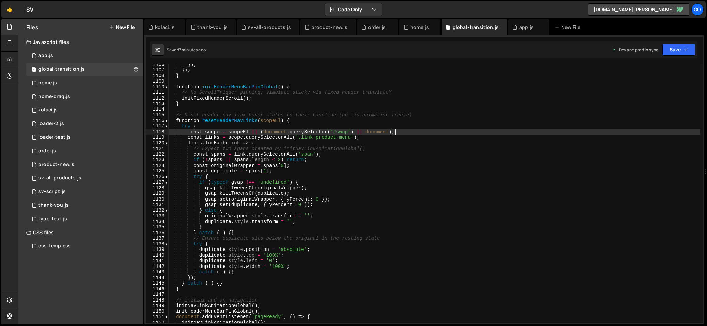
click at [416, 130] on div "}) ; }) ; } function initHeaderMenuBarPinGlobal ( ) { // No ScrollTrigger pinni…" at bounding box center [434, 197] width 531 height 270
type textarea "})();"
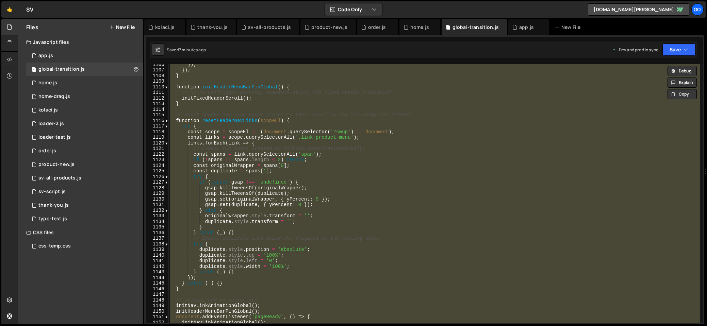
paste textarea
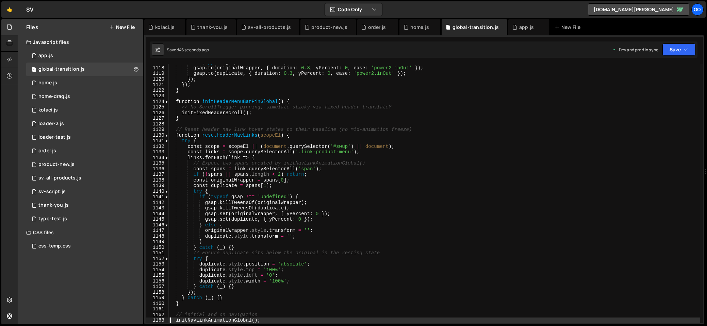
click at [387, 241] on div "if ( typeof gsap === 'undefined' ) return ; gsap . to ( originalWrapper , { dur…" at bounding box center [434, 195] width 531 height 270
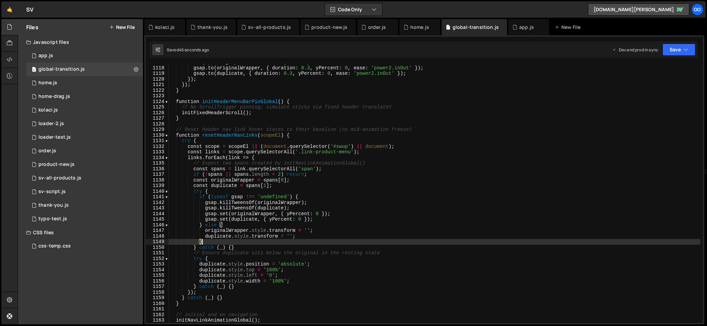
type textarea "})();"
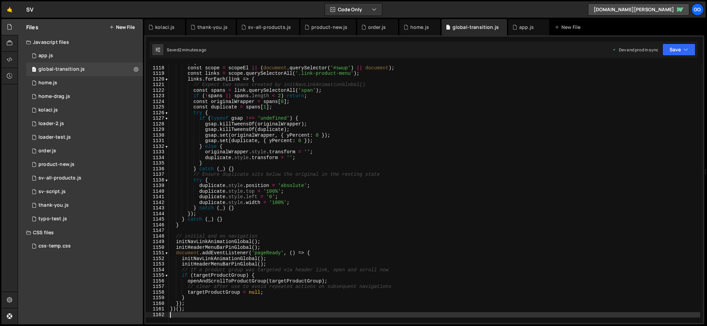
scroll to position [6268, 0]
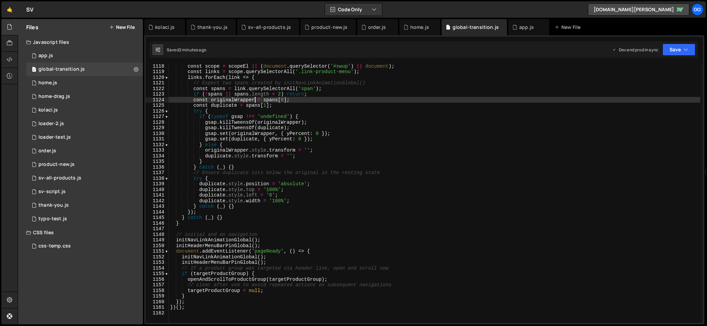
click at [254, 101] on div "const scope = scopeEl || ( document . querySelector ( '#swup' ) || document ) ;…" at bounding box center [434, 198] width 531 height 270
type textarea "})();"
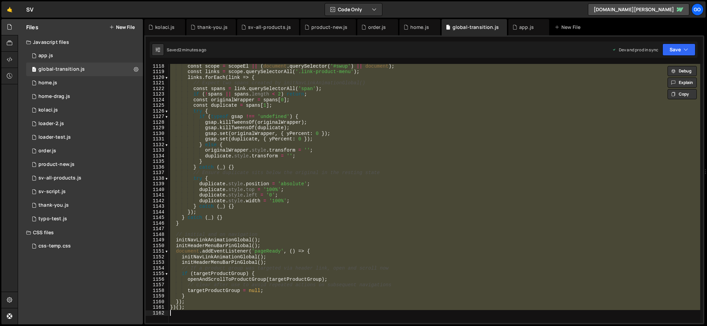
paste textarea
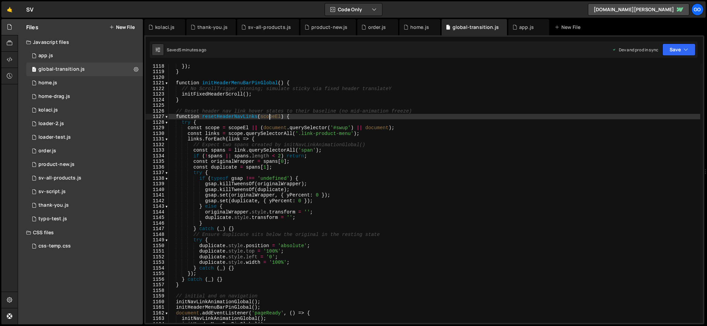
click at [268, 114] on div "}) ; } function initHeaderMenuBarPinGlobal ( ) { // No ScrollTrigger pinning; s…" at bounding box center [434, 198] width 531 height 270
type textarea "})();"
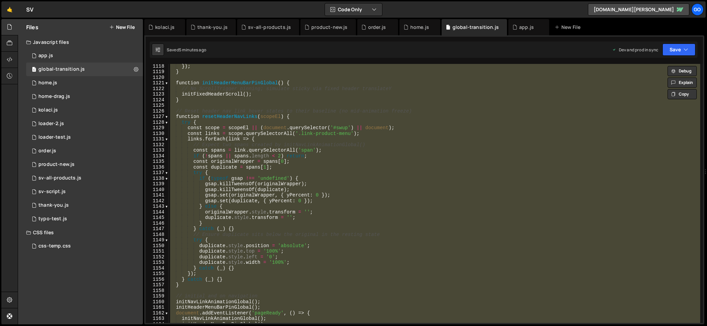
paste textarea
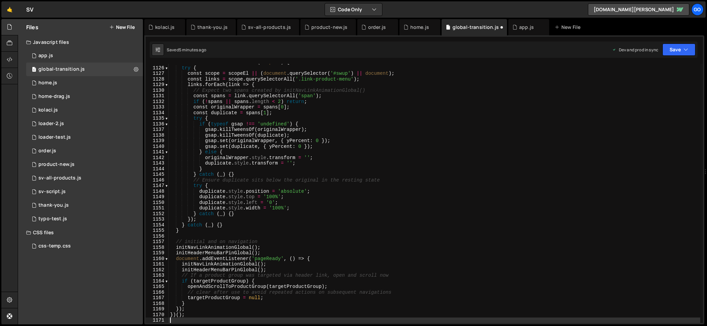
scroll to position [6311, 0]
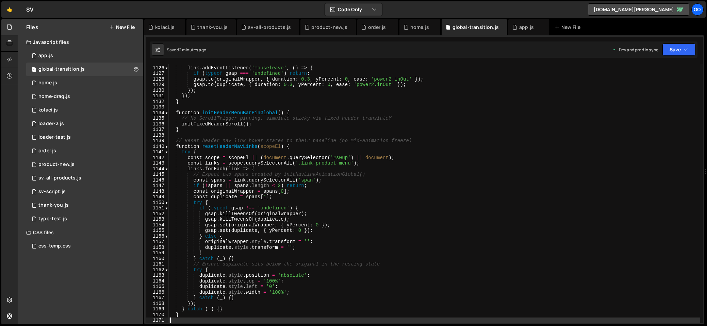
click at [318, 138] on div "link . addEventListener ( 'mouseleave' , ( ) => { if ( typeof gsap === 'undefin…" at bounding box center [434, 195] width 531 height 270
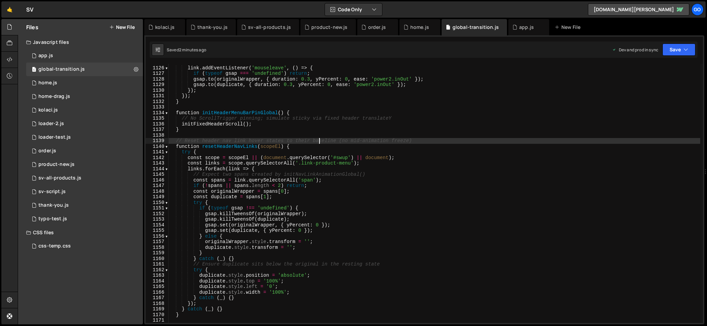
type textarea "})();"
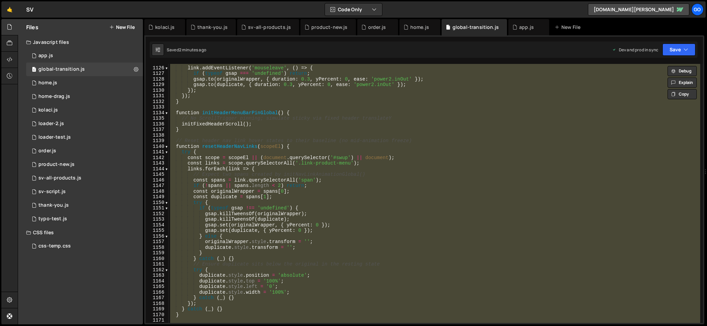
paste textarea
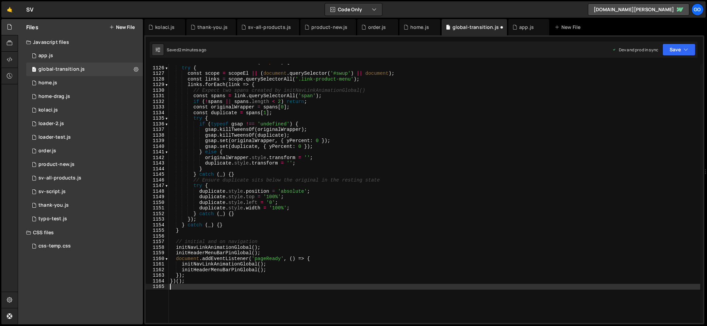
type textarea "duplicate.style.left = '0';"
